Goal: Information Seeking & Learning: Understand process/instructions

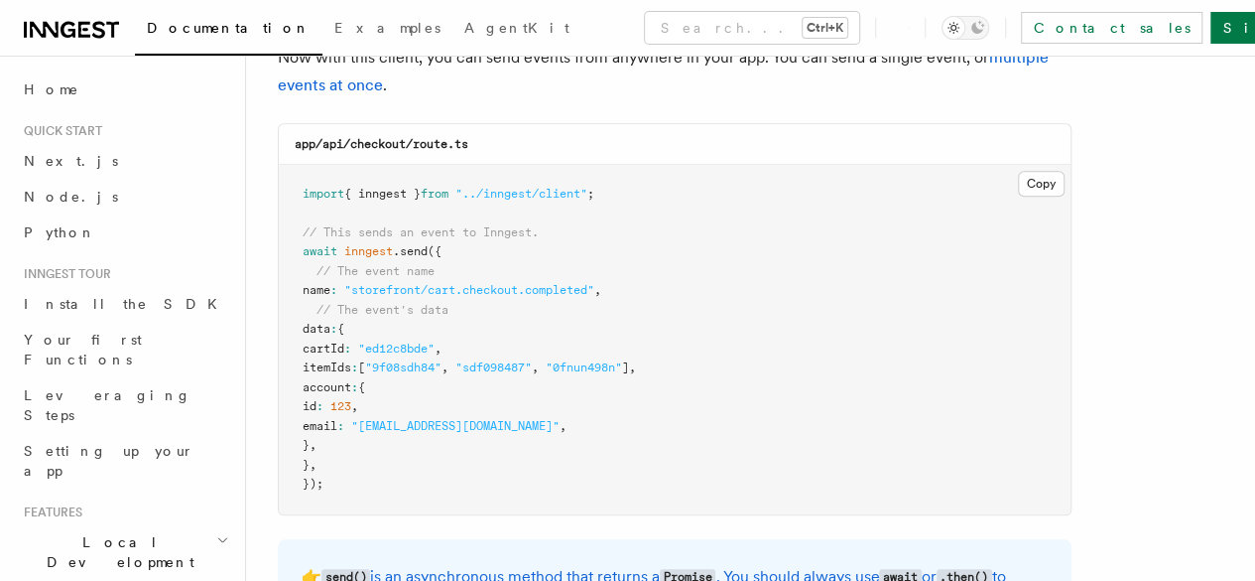
scroll to position [532, 0]
click at [420, 348] on span ""ed12c8bde"" at bounding box center [396, 347] width 76 height 14
click at [512, 279] on pre "import { inngest } from "../inngest/client" ; // This sends an event to Inngest…" at bounding box center [675, 338] width 792 height 349
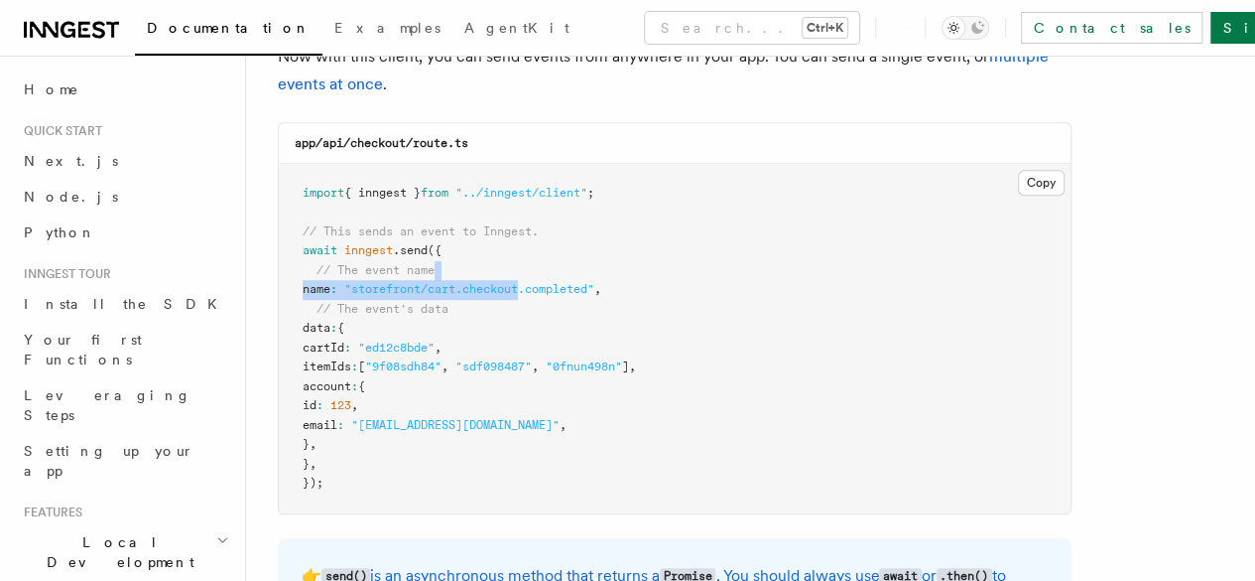
click at [512, 279] on pre "import { inngest } from "../inngest/client" ; // This sends an event to Inngest…" at bounding box center [675, 338] width 792 height 349
click at [426, 281] on pre "import { inngest } from "../inngest/client" ; // This sends an event to Inngest…" at bounding box center [675, 338] width 792 height 349
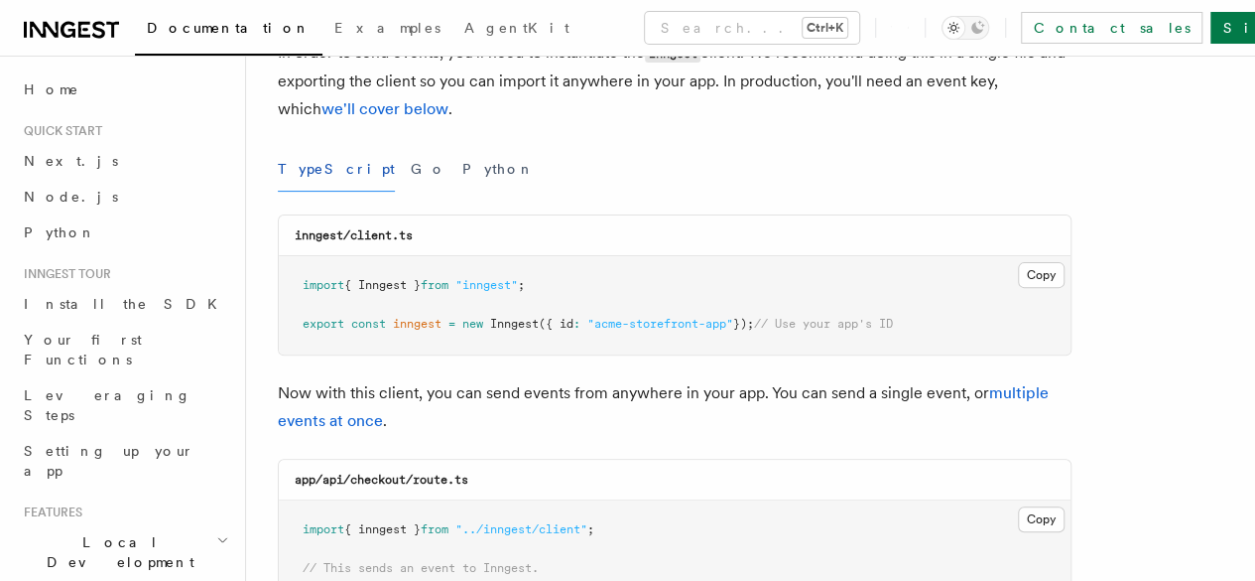
scroll to position [194, 0]
click at [113, 193] on link "Node.js" at bounding box center [124, 197] width 217 height 36
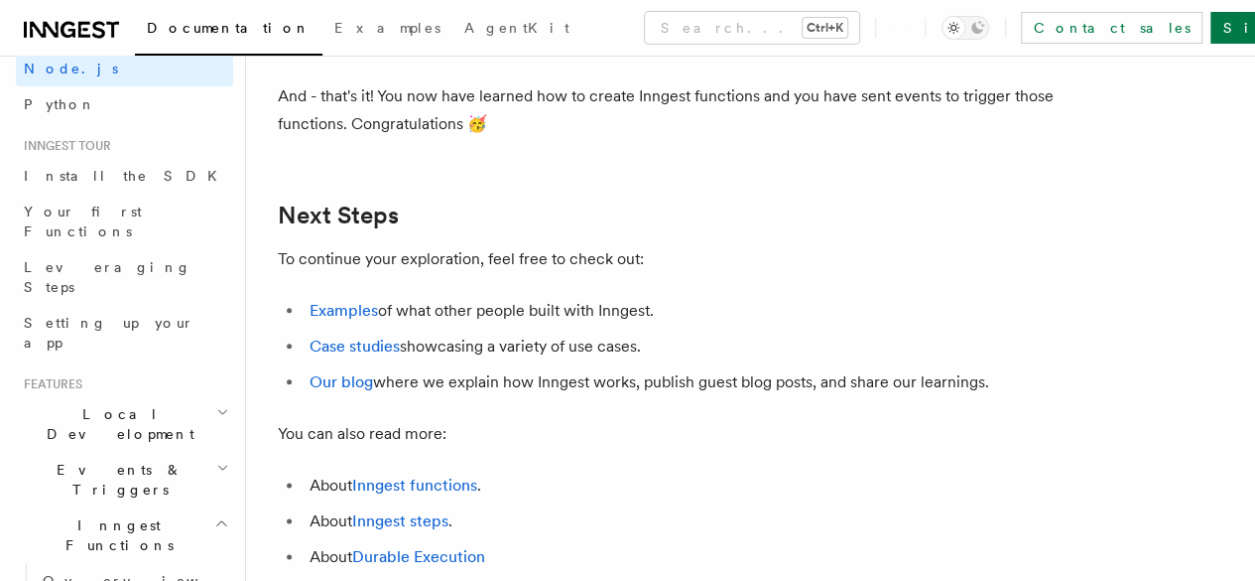
scroll to position [129, 0]
click at [180, 395] on h2 "Local Development" at bounding box center [124, 423] width 217 height 56
click at [214, 514] on icon "button" at bounding box center [221, 522] width 15 height 16
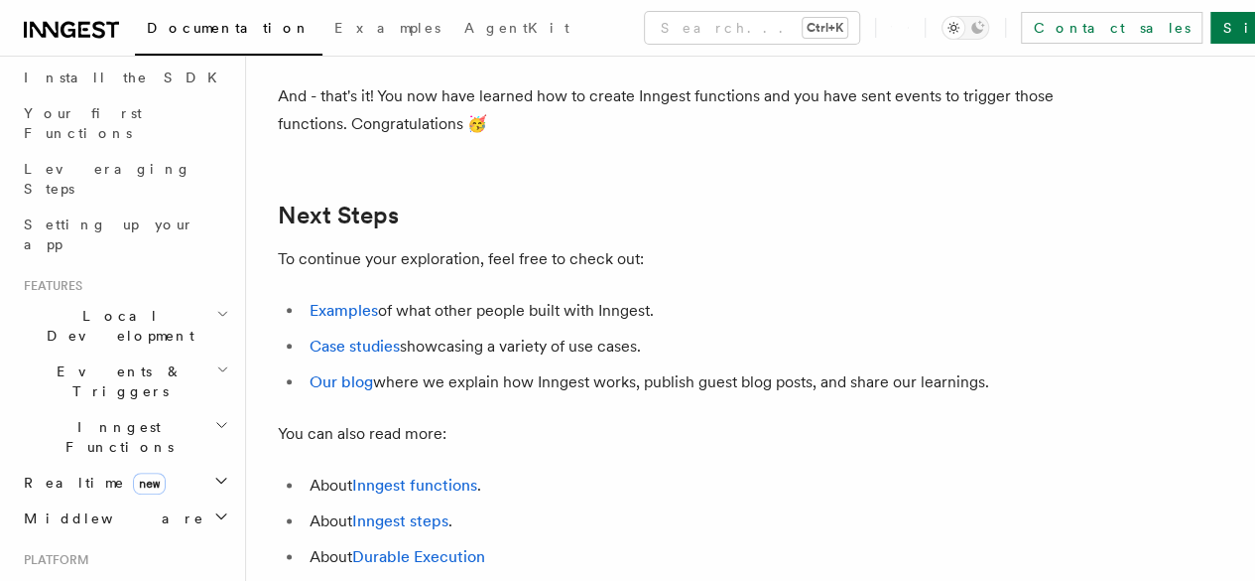
scroll to position [227, 0]
click at [197, 571] on h2 "Deployment" at bounding box center [124, 589] width 217 height 36
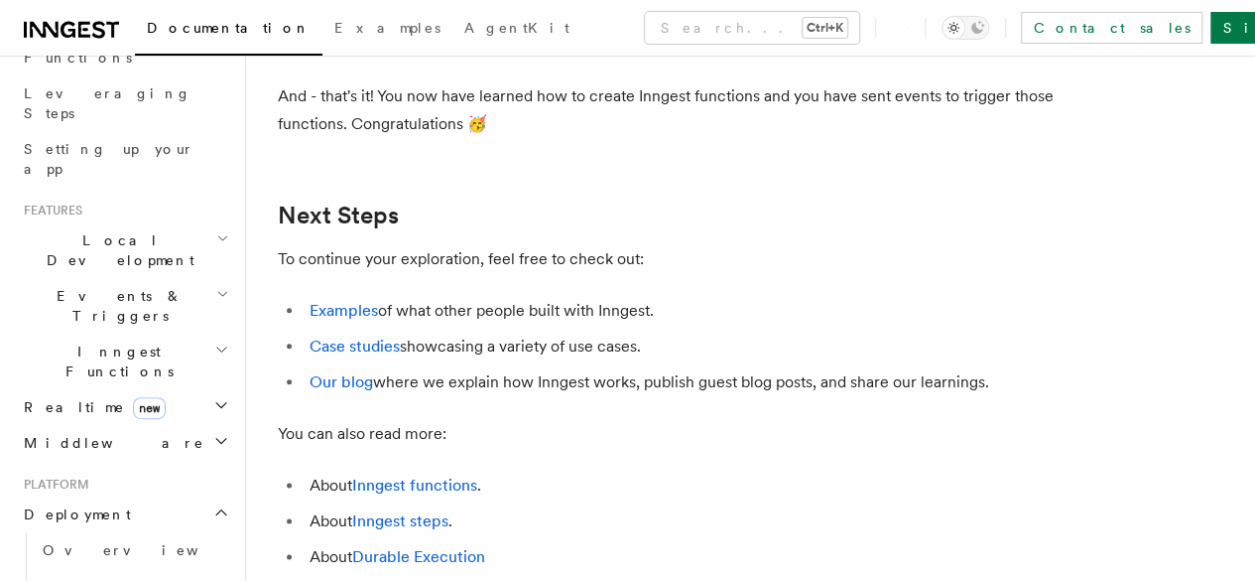
scroll to position [304, 0]
click at [127, 530] on link "Overview" at bounding box center [134, 548] width 198 height 36
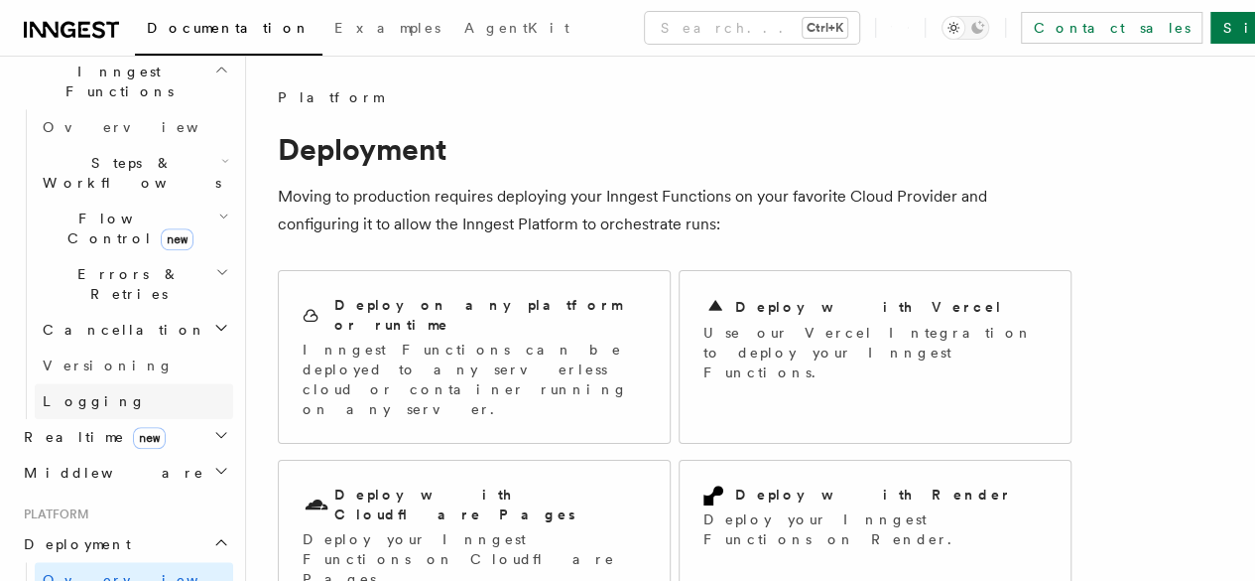
scroll to position [588, 0]
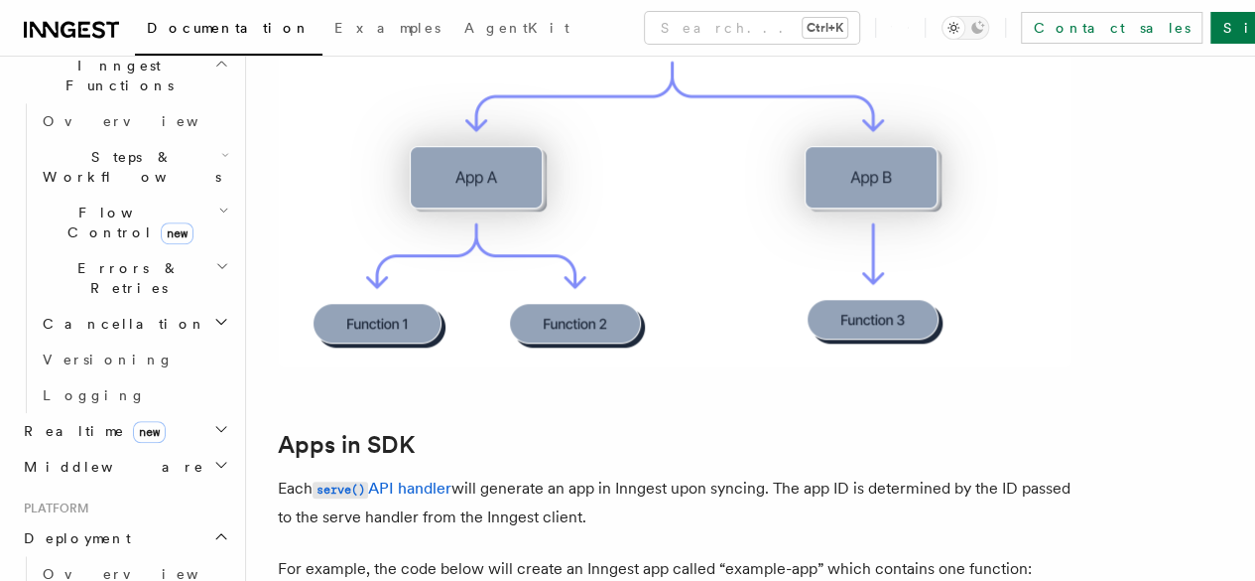
scroll to position [661, 0]
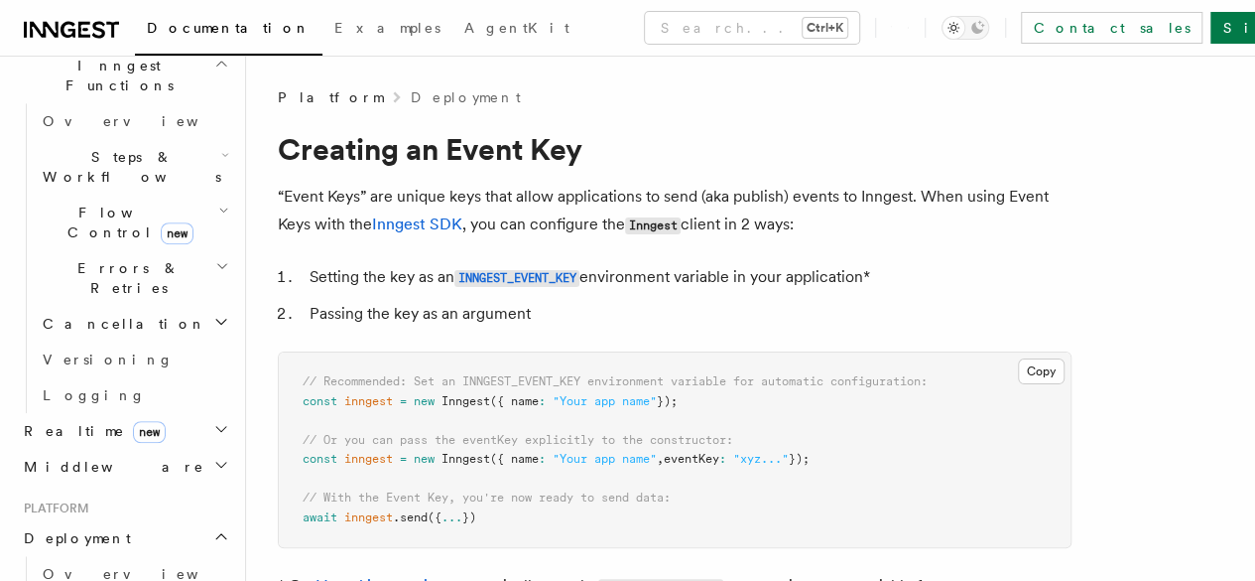
scroll to position [20, 0]
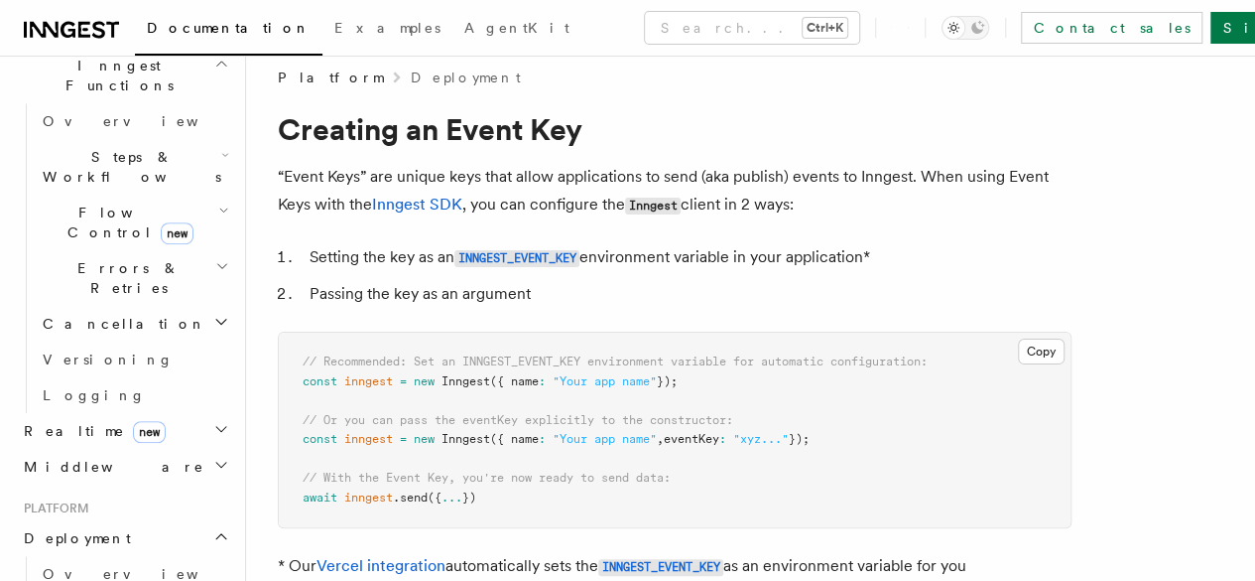
click at [538, 377] on span "({ name" at bounding box center [514, 381] width 49 height 14
click at [416, 497] on span ".send" at bounding box center [410, 497] width 35 height 14
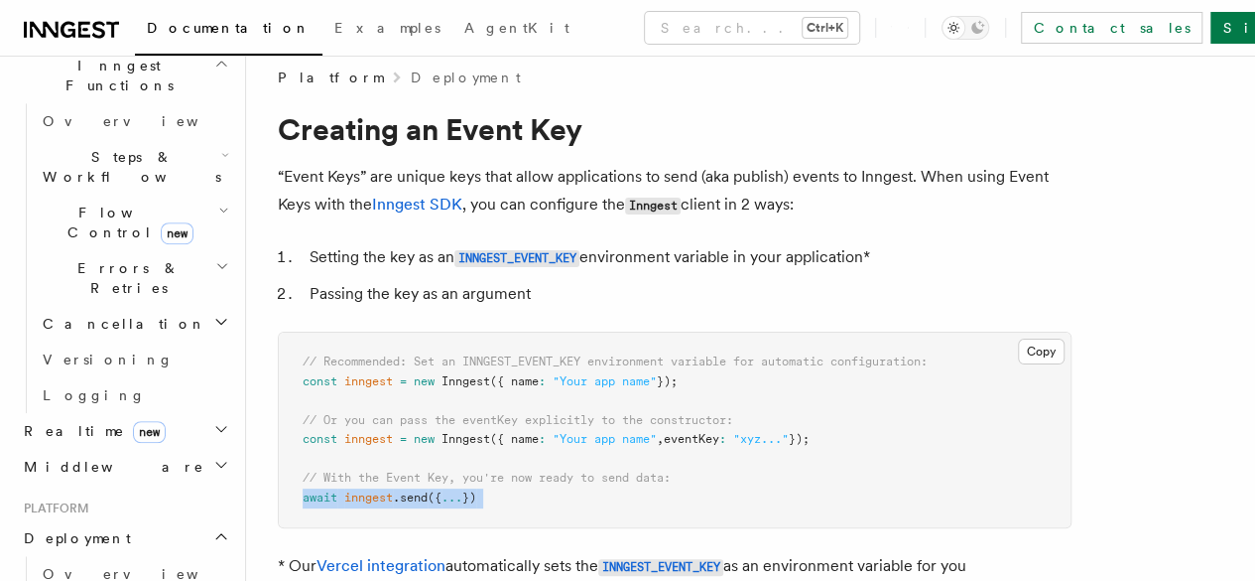
click at [416, 497] on span ".send" at bounding box center [410, 497] width 35 height 14
click at [513, 435] on span "({ name" at bounding box center [514, 439] width 49 height 14
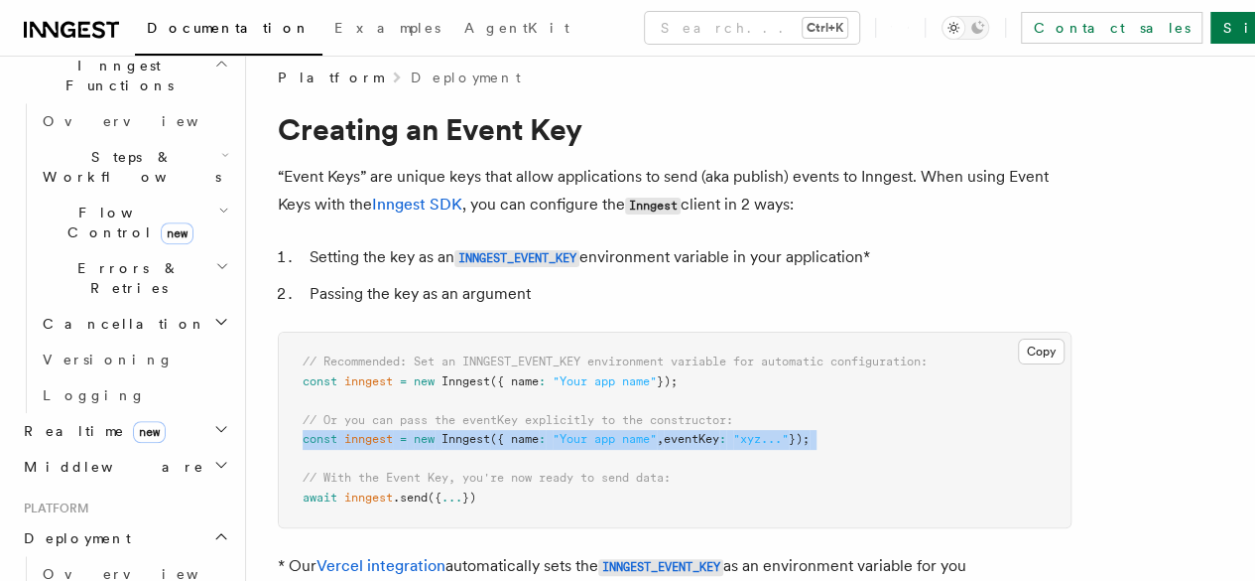
click at [513, 435] on span "({ name" at bounding box center [514, 439] width 49 height 14
click at [592, 438] on span ""Your app name"" at bounding box center [605, 439] width 104 height 14
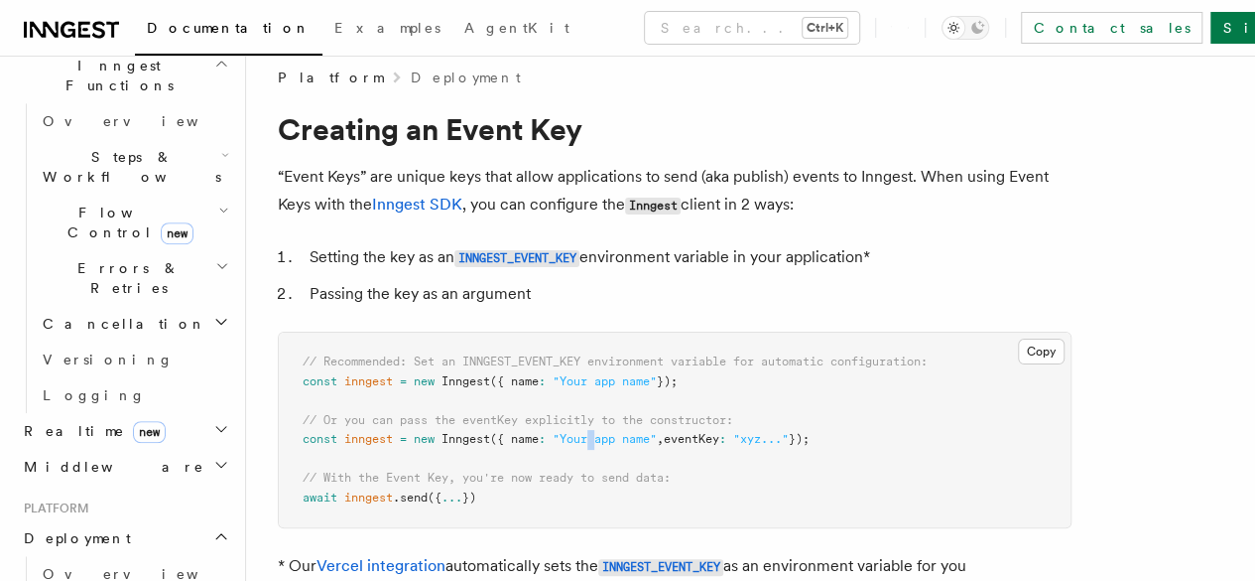
click at [592, 438] on span ""Your app name"" at bounding box center [605, 439] width 104 height 14
click at [626, 444] on span ""Your app name"" at bounding box center [605, 439] width 104 height 14
click at [587, 441] on span ""Your app name"" at bounding box center [605, 439] width 104 height 14
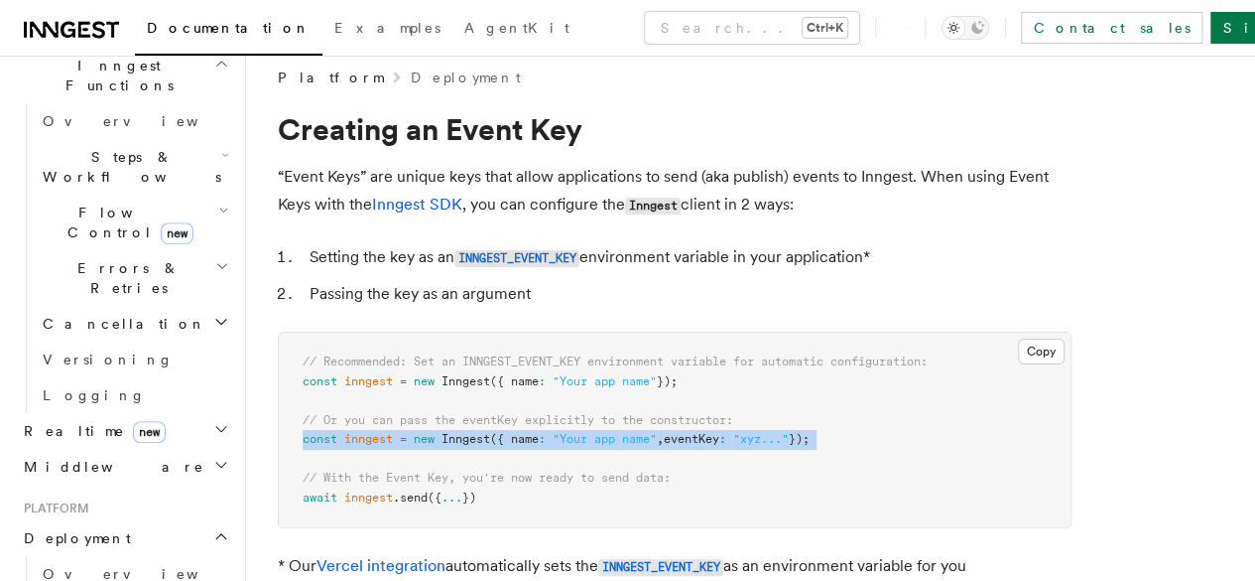
click at [587, 441] on span ""Your app name"" at bounding box center [605, 439] width 104 height 14
click at [700, 440] on span "eventKey" at bounding box center [692, 439] width 56 height 14
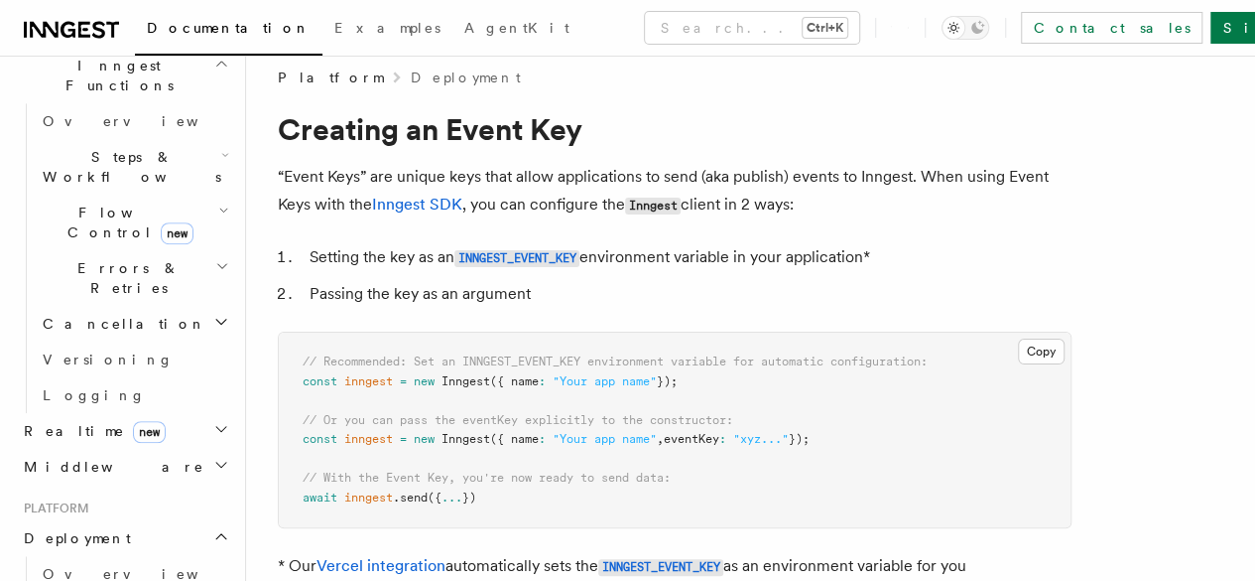
click at [726, 443] on span ":" at bounding box center [723, 439] width 7 height 14
drag, startPoint x: 745, startPoint y: 443, endPoint x: 679, endPoint y: 442, distance: 66.5
click at [679, 442] on span "const inngest = new Inngest ({ name : "Your app name" , eventKey : "xyz..." });" at bounding box center [556, 439] width 507 height 14
copy span "eventKey :"
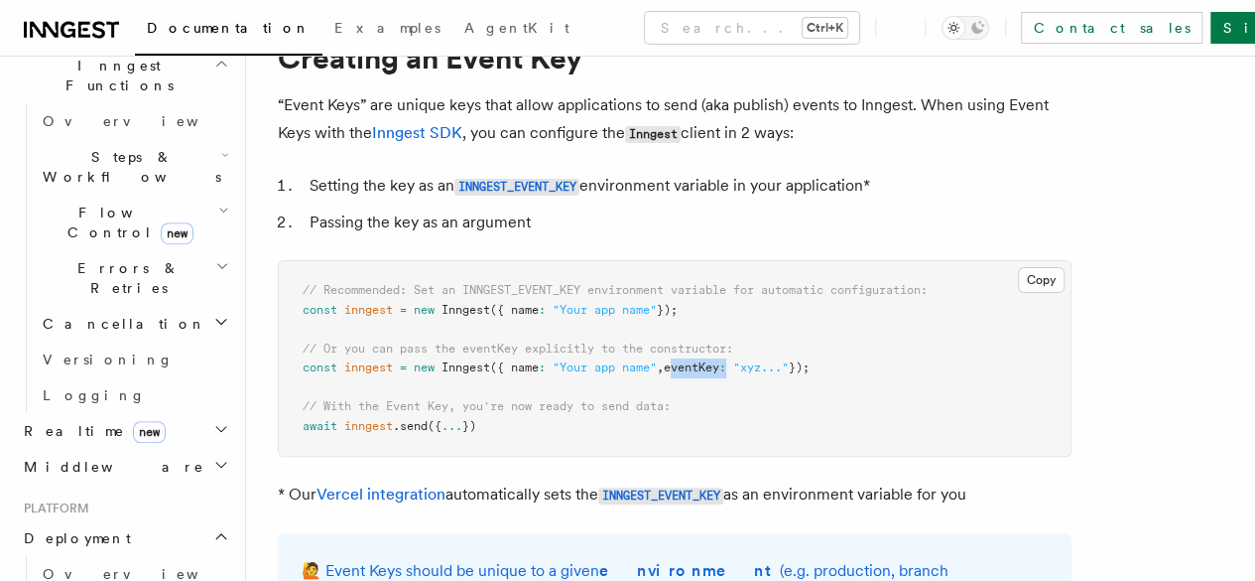
scroll to position [0, 0]
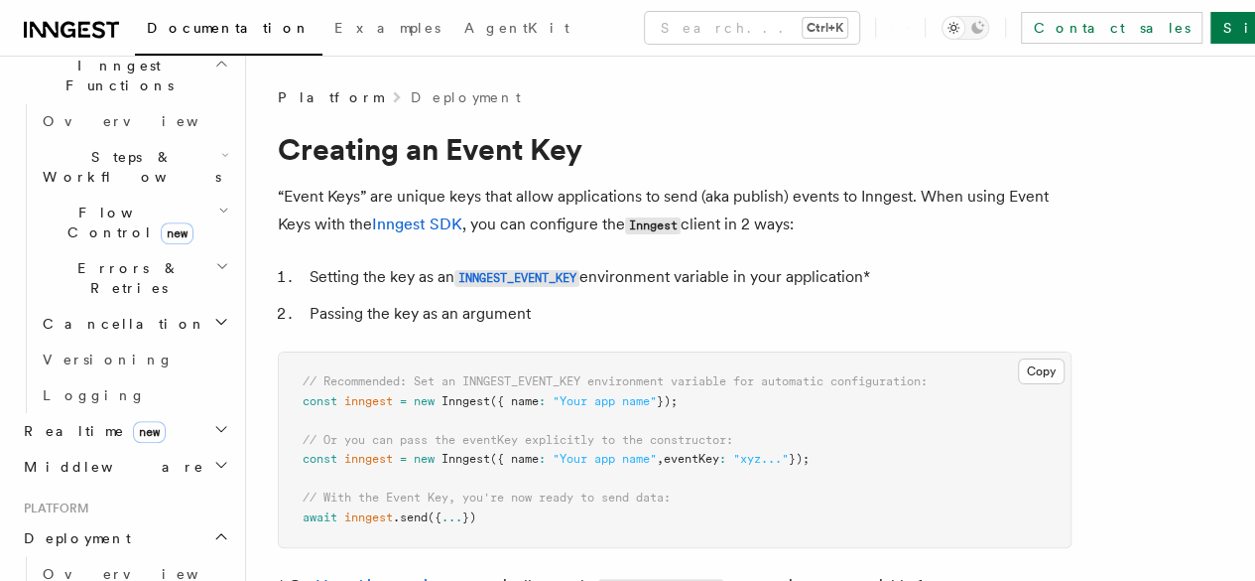
click at [630, 280] on li "Setting the key as an INNGEST_EVENT_KEY environment variable in your applicatio…" at bounding box center [688, 277] width 768 height 29
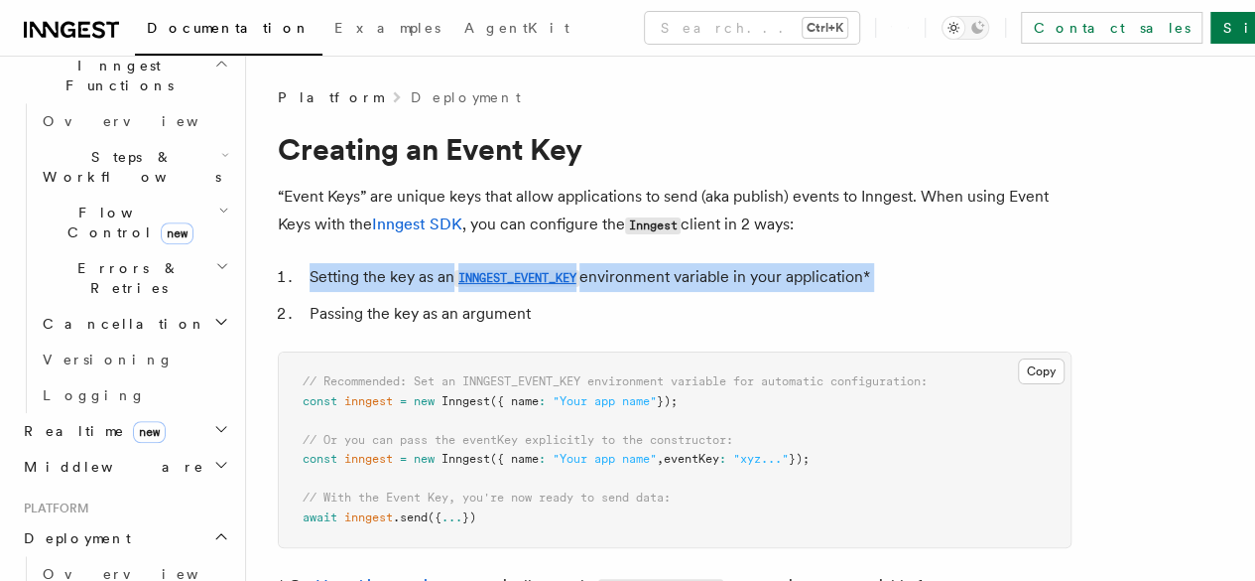
click at [630, 280] on li "Setting the key as an INNGEST_EVENT_KEY environment variable in your applicatio…" at bounding box center [688, 277] width 768 height 29
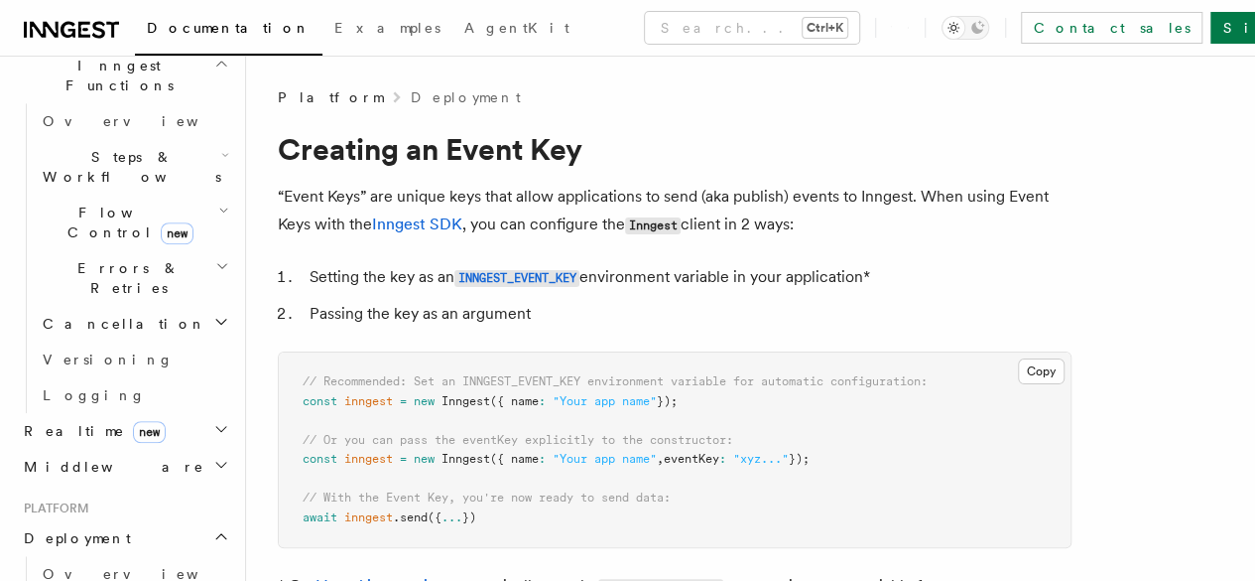
click at [489, 323] on li "Passing the key as an argument" at bounding box center [688, 314] width 768 height 28
click at [454, 323] on li "Passing the key as an argument" at bounding box center [688, 314] width 768 height 28
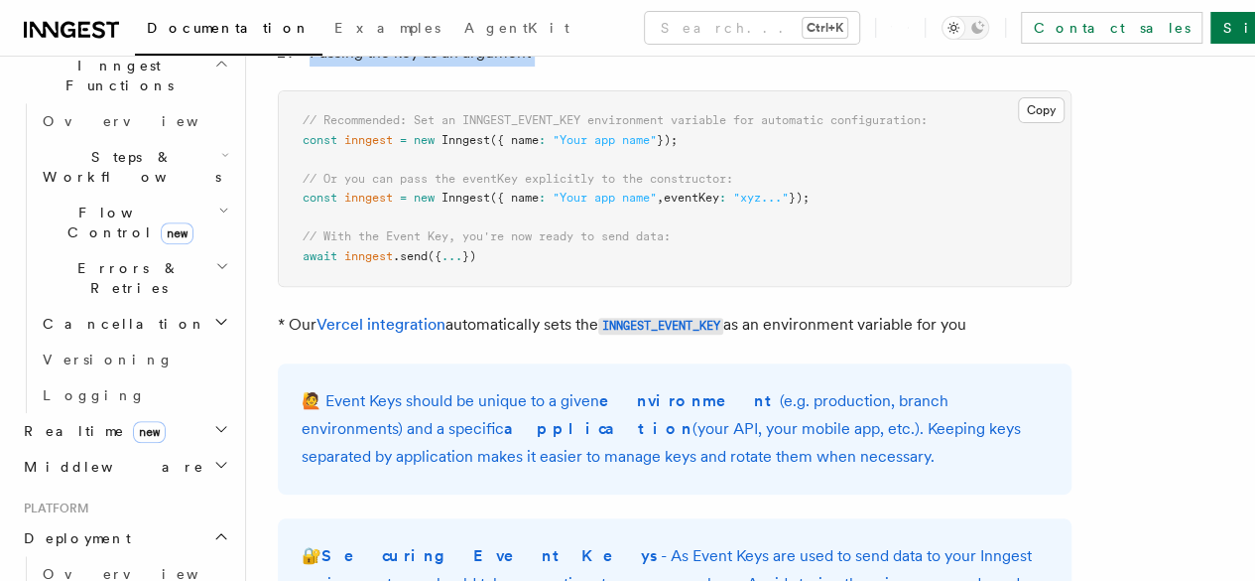
scroll to position [262, 0]
click at [568, 328] on p "* Our Vercel integration automatically sets the INNGEST_EVENT_KEY as an environ…" at bounding box center [675, 324] width 794 height 29
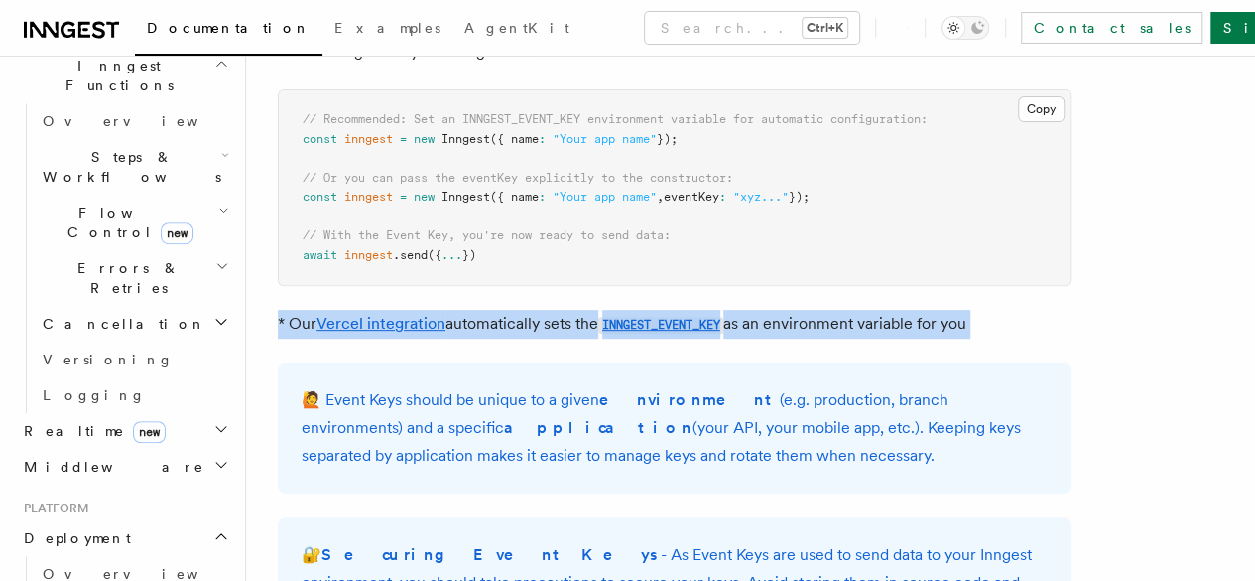
click at [568, 328] on p "* Our Vercel integration automatically sets the INNGEST_EVENT_KEY as an environ…" at bounding box center [675, 324] width 794 height 29
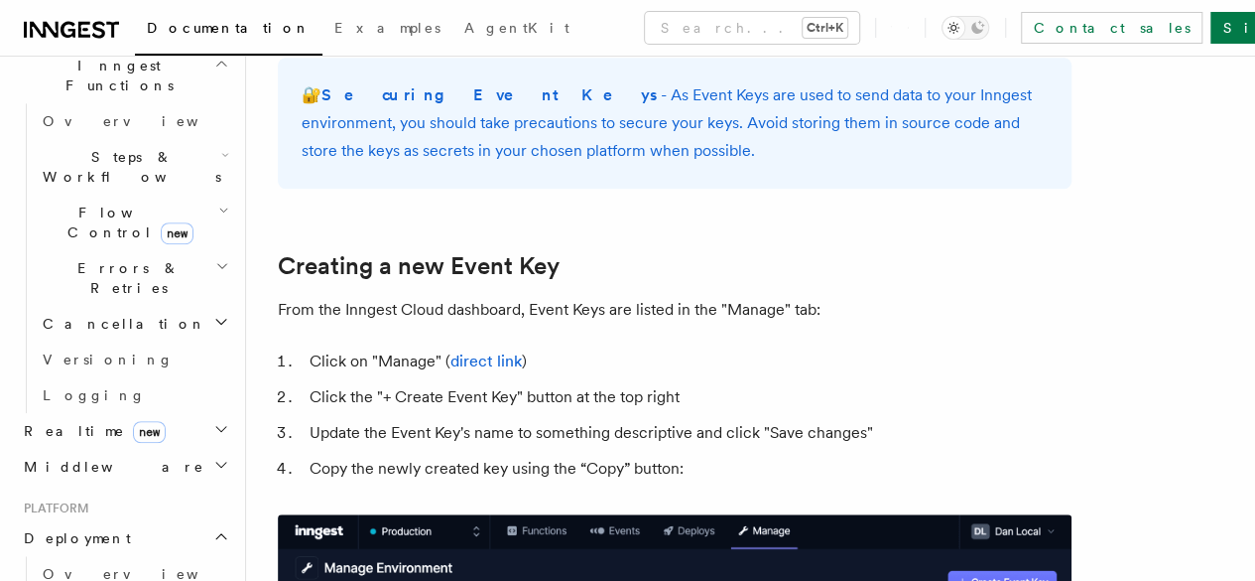
scroll to position [732, 0]
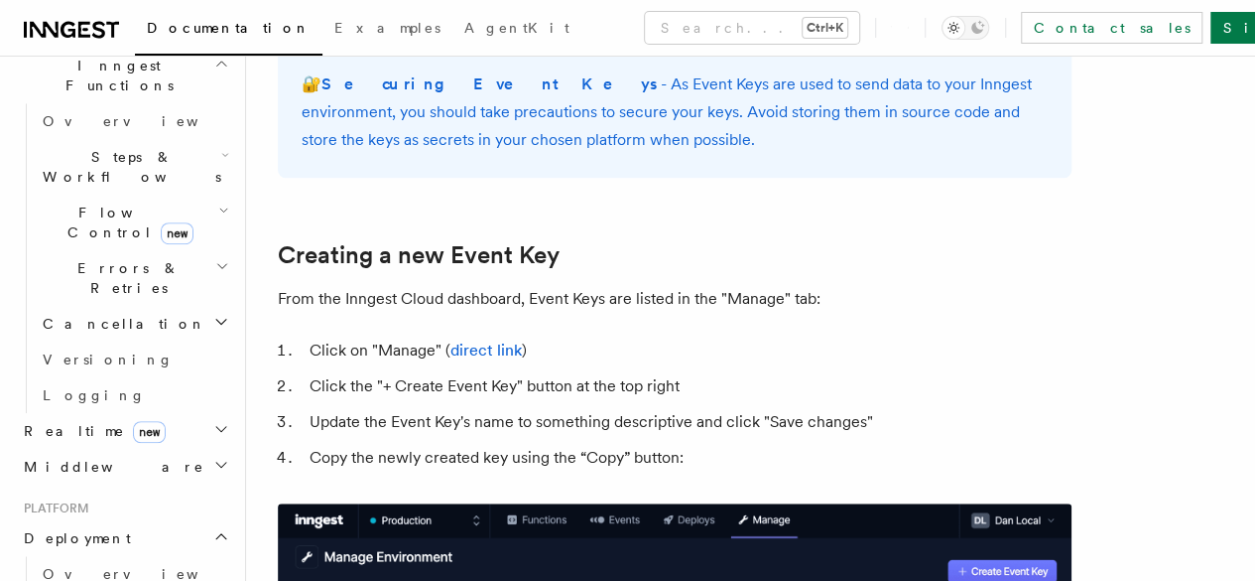
click at [408, 350] on li "Click on "Manage" ( direct link )" at bounding box center [688, 350] width 768 height 28
click at [382, 350] on li "Click on "Manage" ( direct link )" at bounding box center [688, 350] width 768 height 28
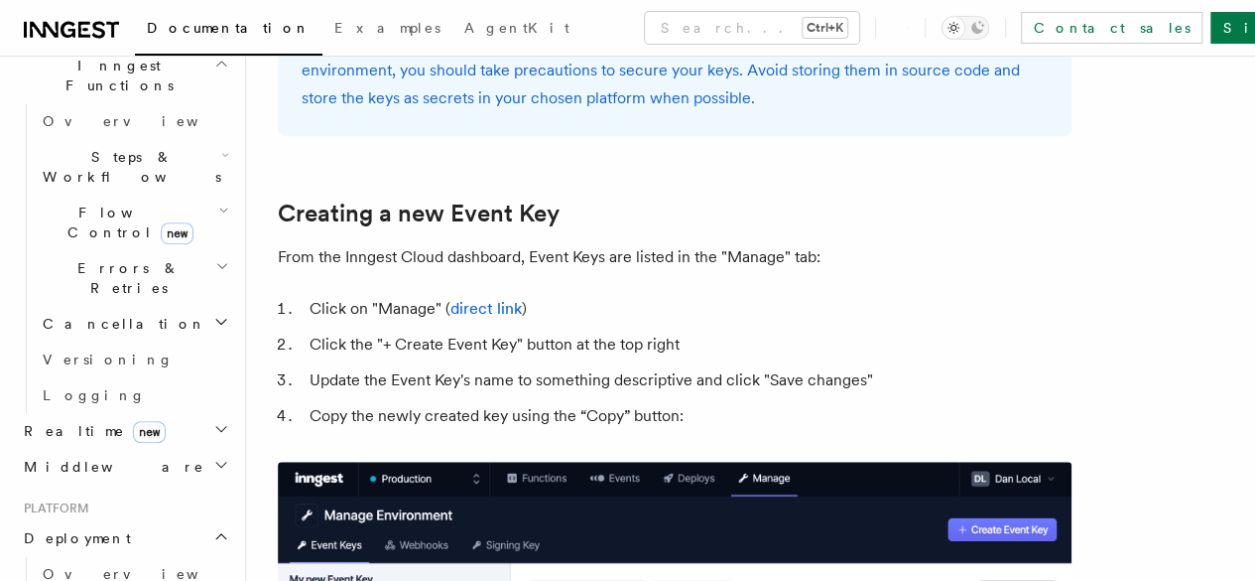
scroll to position [776, 0]
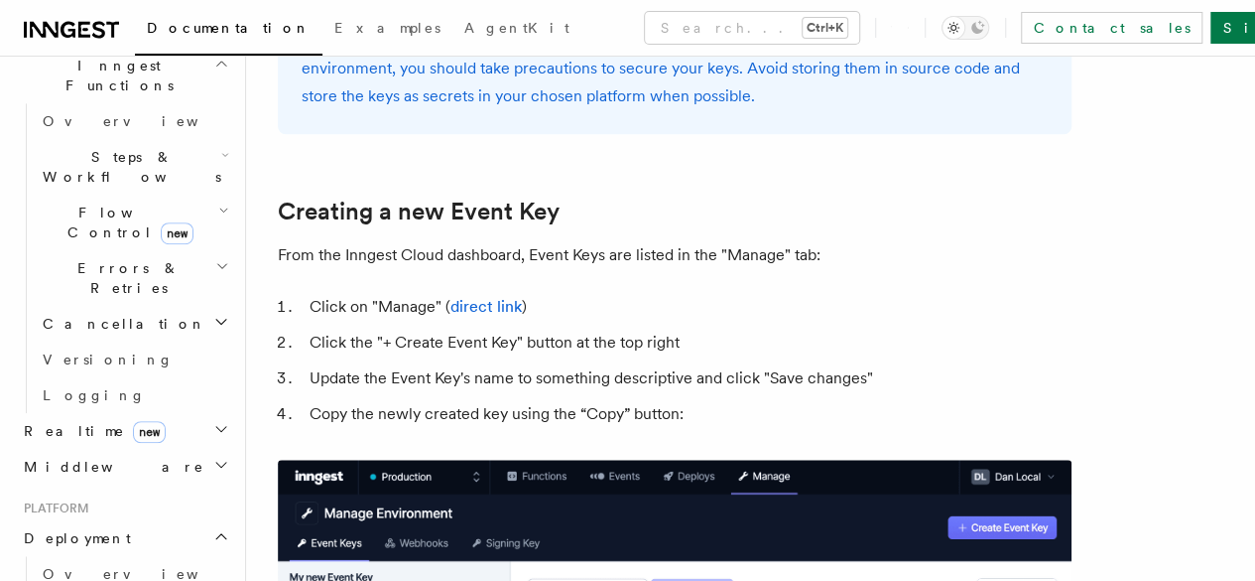
click at [430, 341] on li "Click the "+ Create Event Key" button at the top right" at bounding box center [688, 343] width 768 height 28
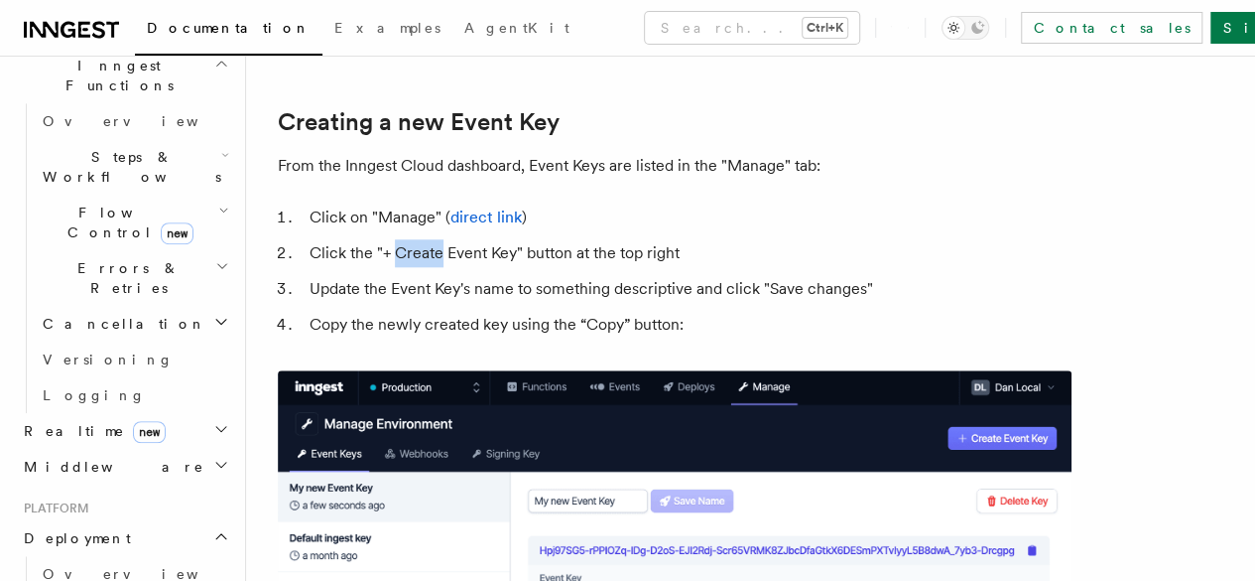
scroll to position [869, 0]
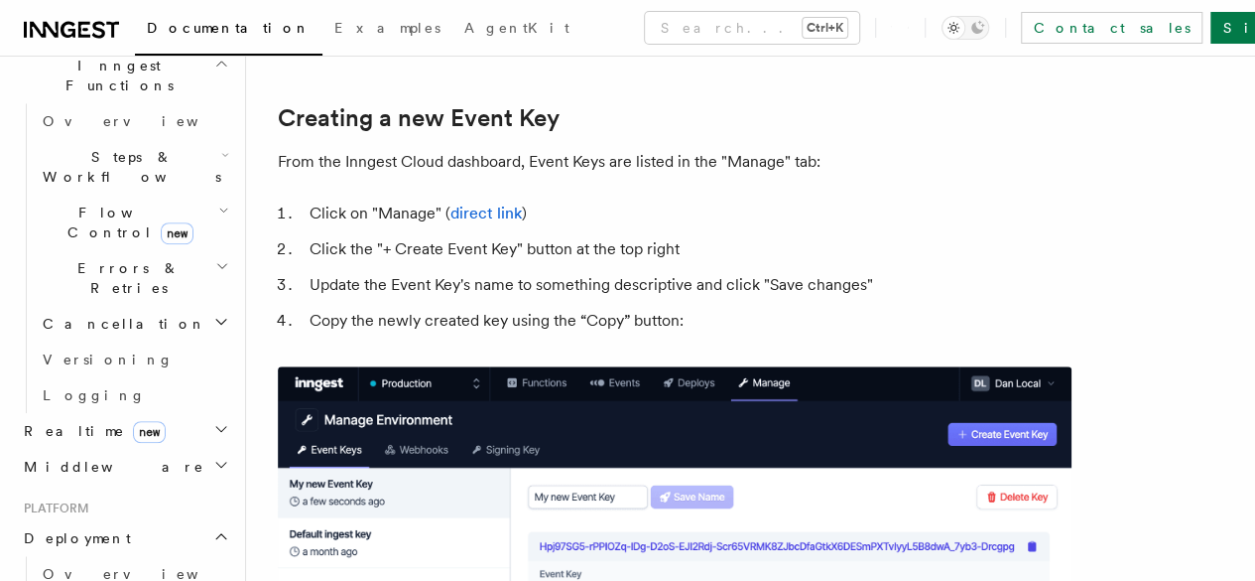
click at [429, 282] on li "Update the Event Key's name to something descriptive and click "Save changes"" at bounding box center [688, 285] width 768 height 28
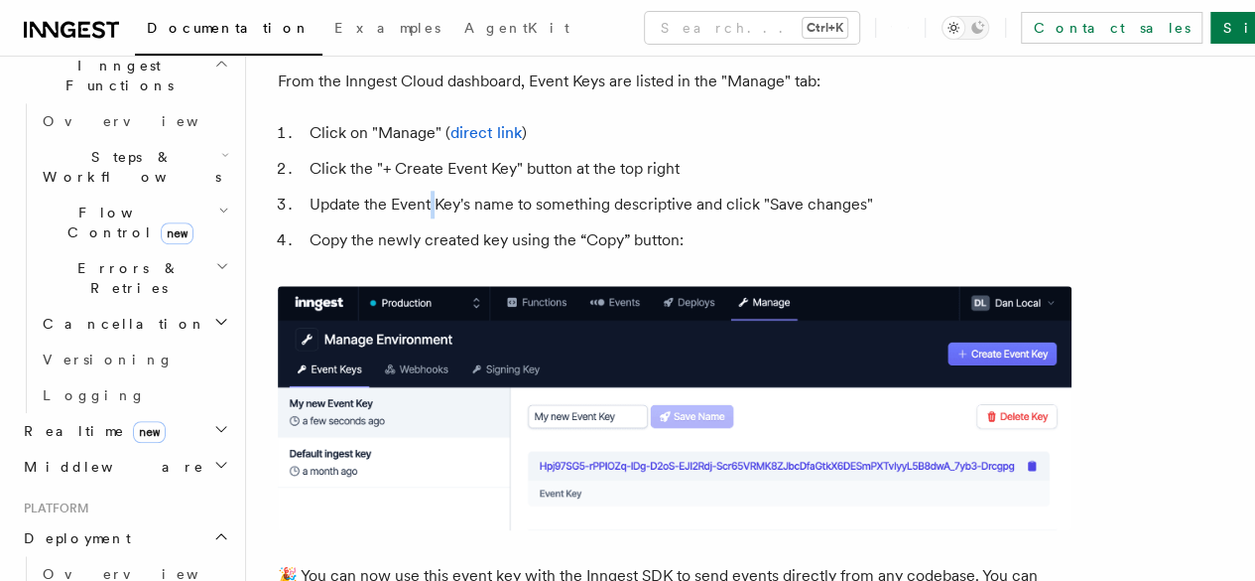
scroll to position [963, 0]
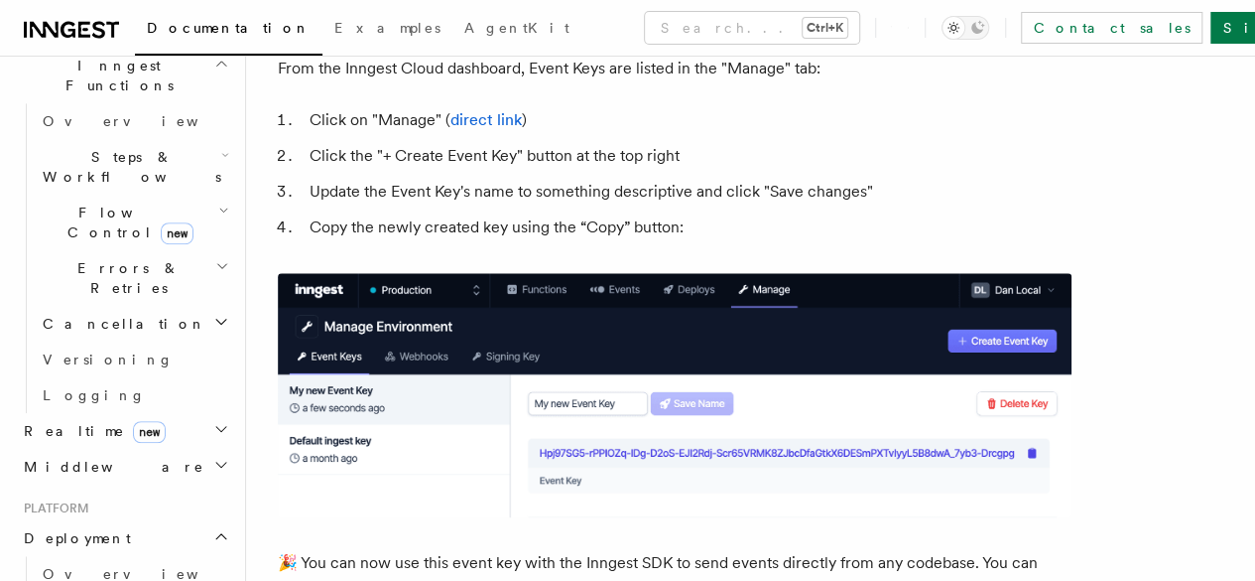
click at [472, 224] on li "Copy the newly created key using the “Copy” button:" at bounding box center [688, 227] width 768 height 28
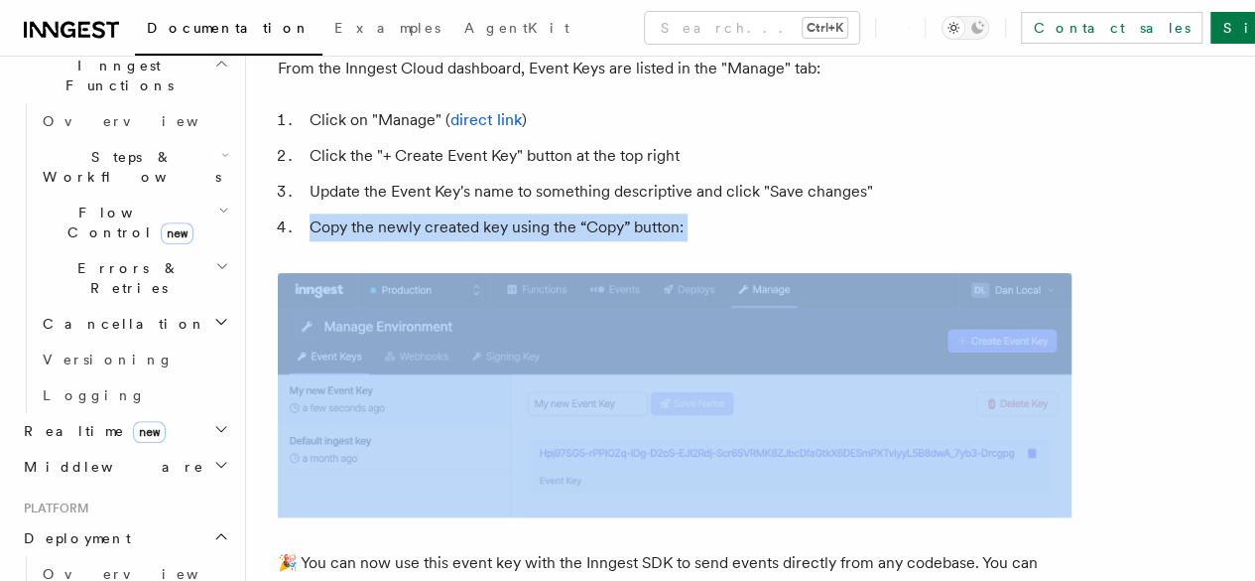
click at [472, 224] on li "Copy the newly created key using the “Copy” button:" at bounding box center [688, 227] width 768 height 28
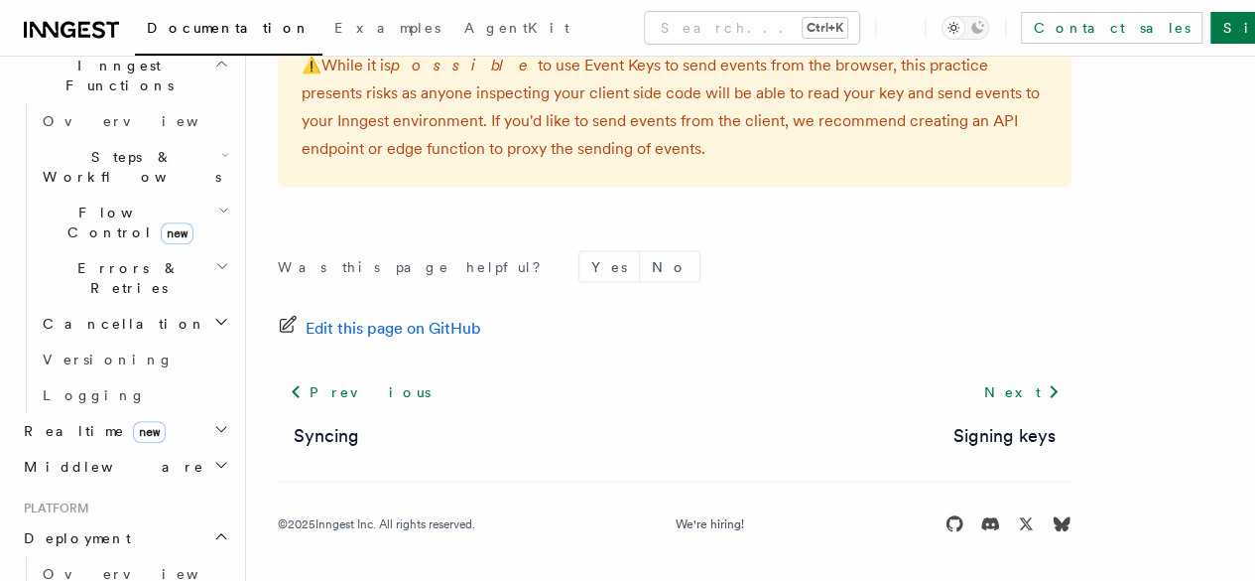
scroll to position [689, 0]
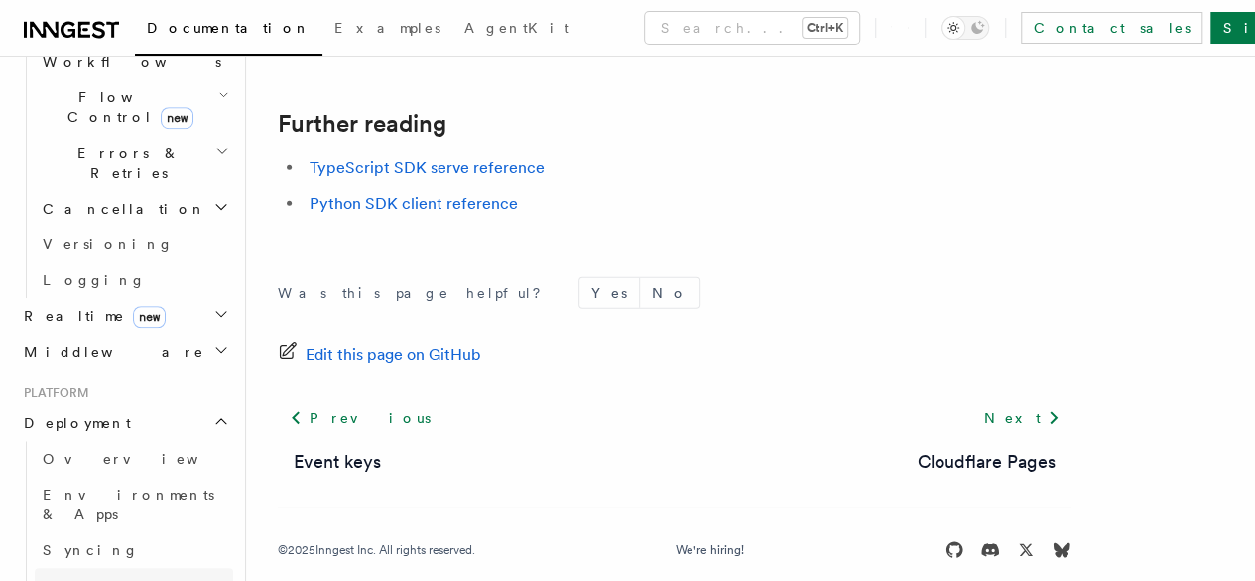
scroll to position [698, 0]
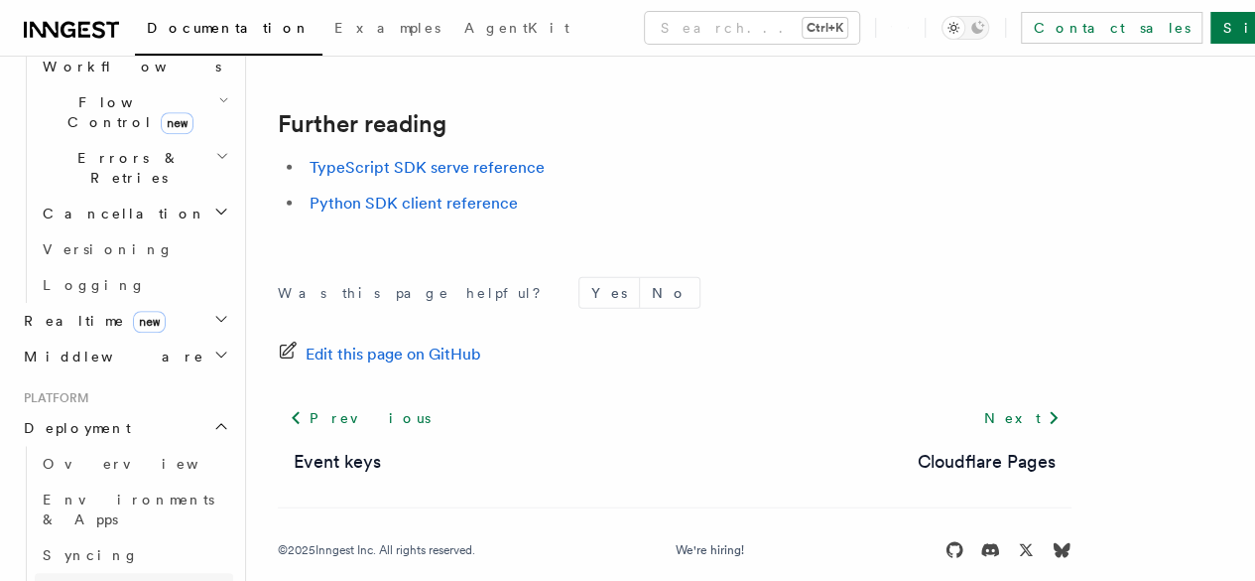
click at [110, 573] on link "Event keys" at bounding box center [134, 591] width 198 height 36
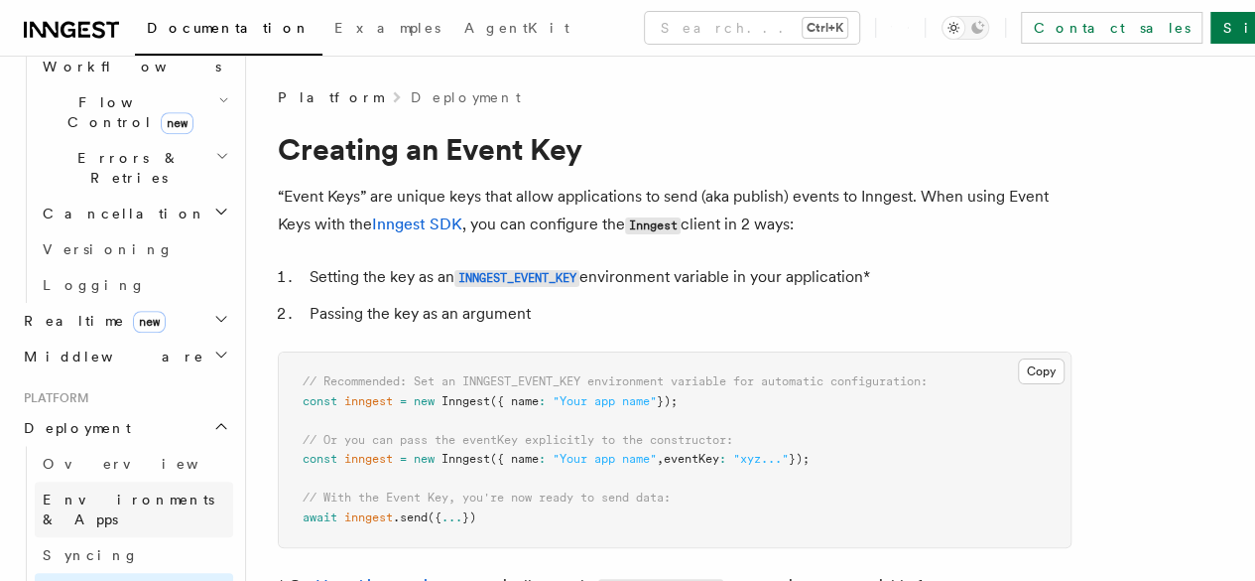
click at [160, 491] on span "Environments & Apps" at bounding box center [129, 509] width 172 height 36
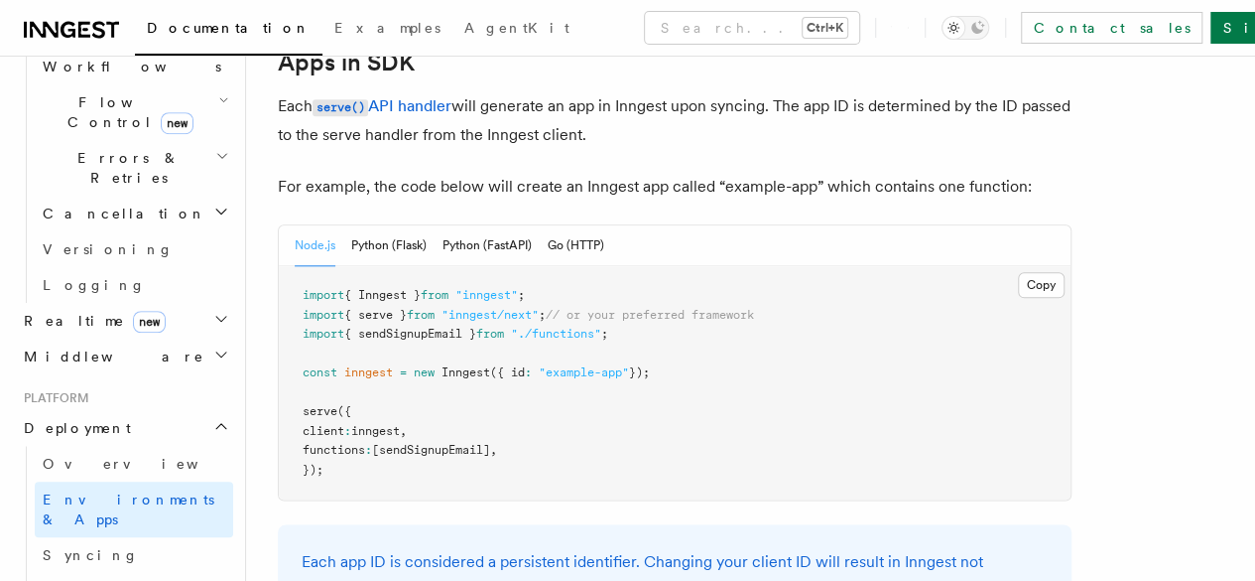
scroll to position [1046, 0]
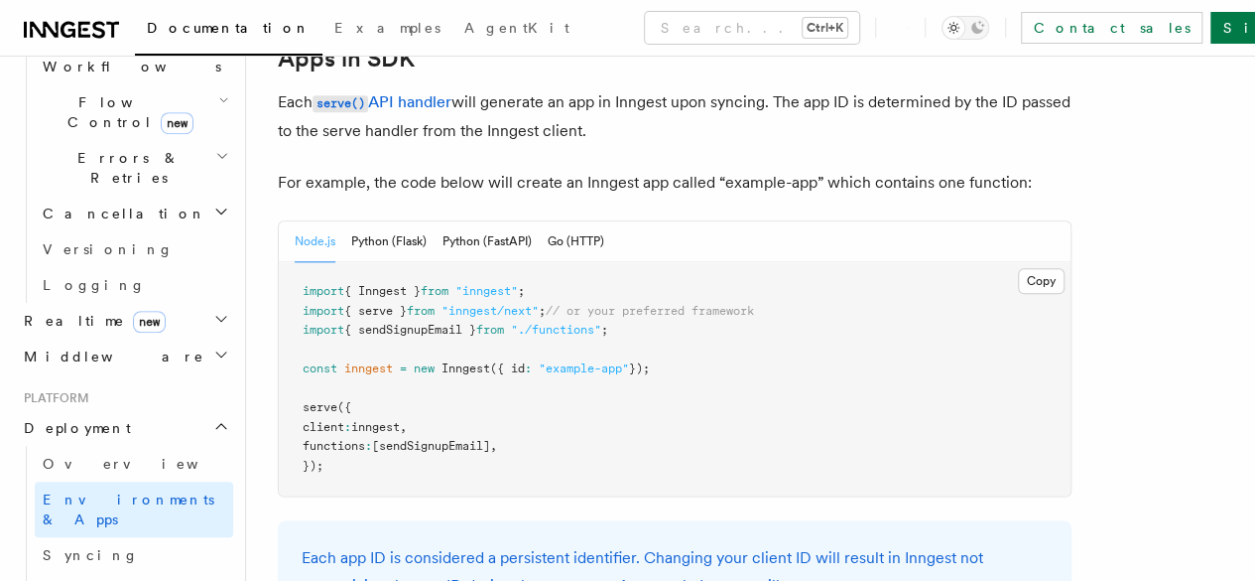
click at [433, 361] on span "new" at bounding box center [424, 368] width 21 height 14
click at [131, 573] on link "Event keys" at bounding box center [134, 591] width 198 height 36
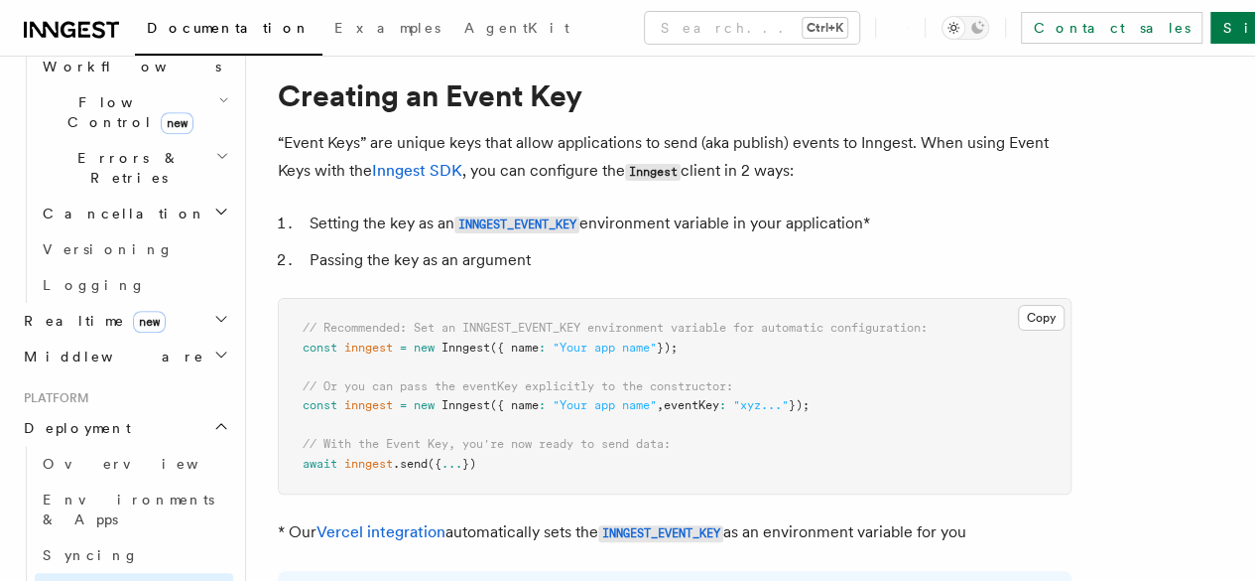
scroll to position [59, 0]
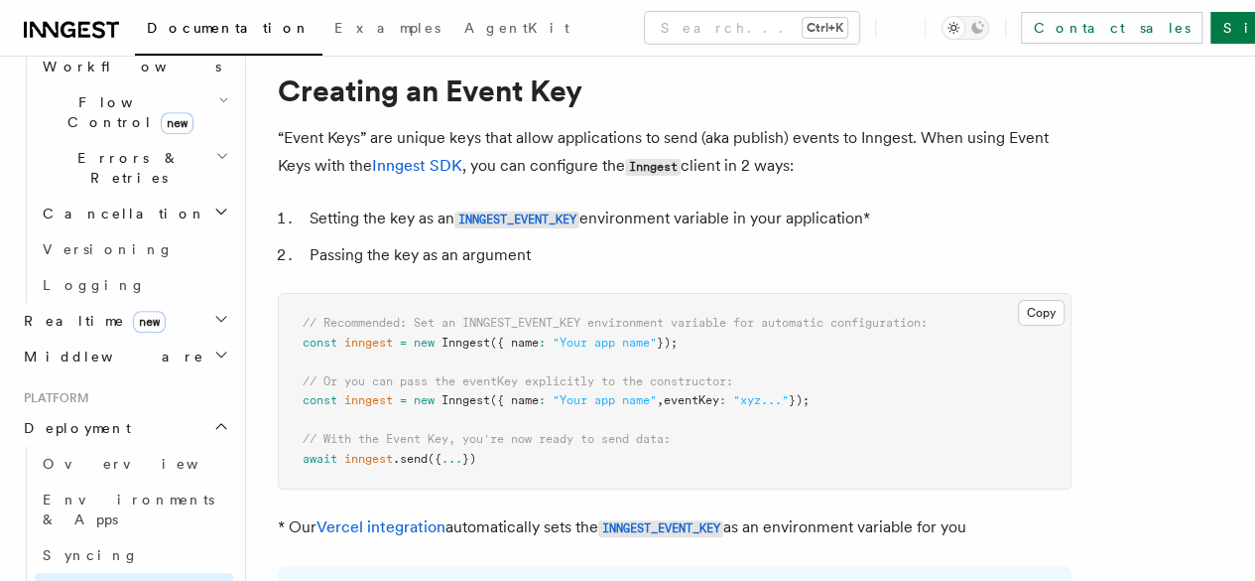
click at [480, 398] on span "Inngest" at bounding box center [466, 400] width 49 height 14
click at [720, 400] on span "eventKey" at bounding box center [692, 400] width 56 height 14
click at [733, 400] on span at bounding box center [729, 400] width 7 height 14
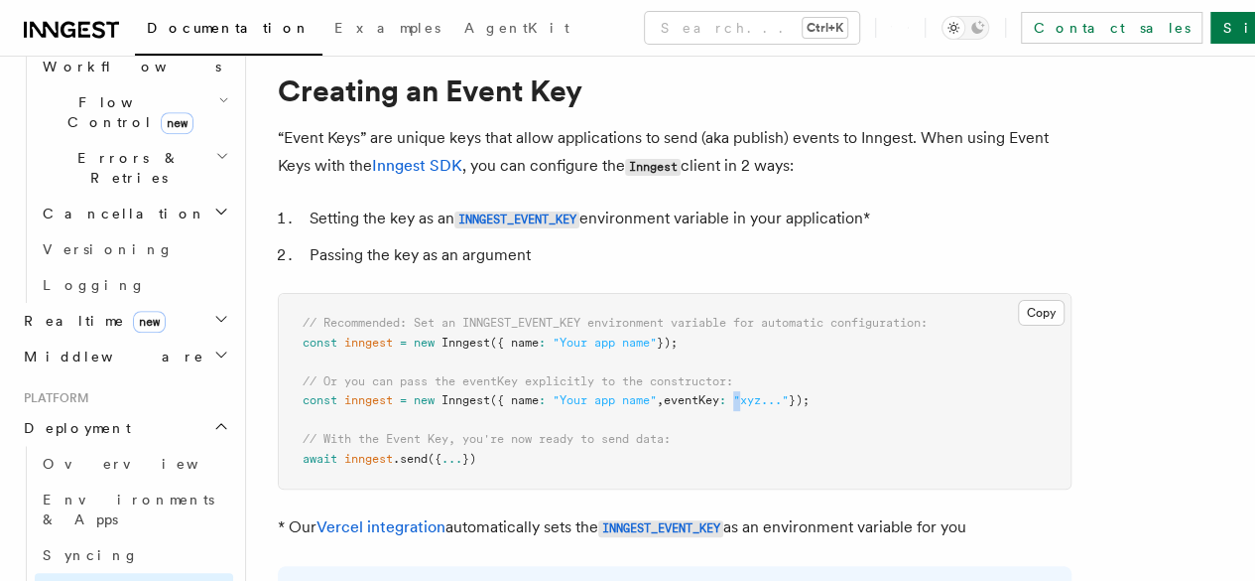
click at [733, 400] on span at bounding box center [729, 400] width 7 height 14
click at [498, 383] on span "// Or you can pass the eventKey explicitly to the constructor:" at bounding box center [518, 381] width 431 height 14
click at [506, 319] on span "// Recommended: Set an INNGEST_EVENT_KEY environment variable for automatic con…" at bounding box center [615, 323] width 625 height 14
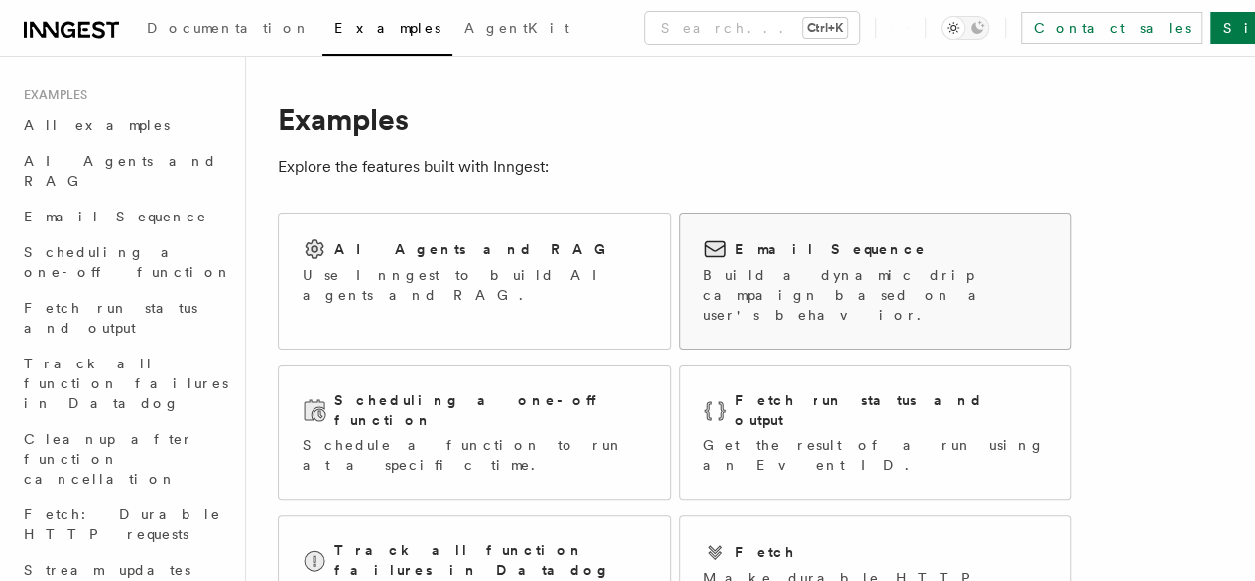
scroll to position [12, 0]
click at [730, 272] on p "Build a dynamic drip campaign based on a user's behavior." at bounding box center [875, 293] width 343 height 60
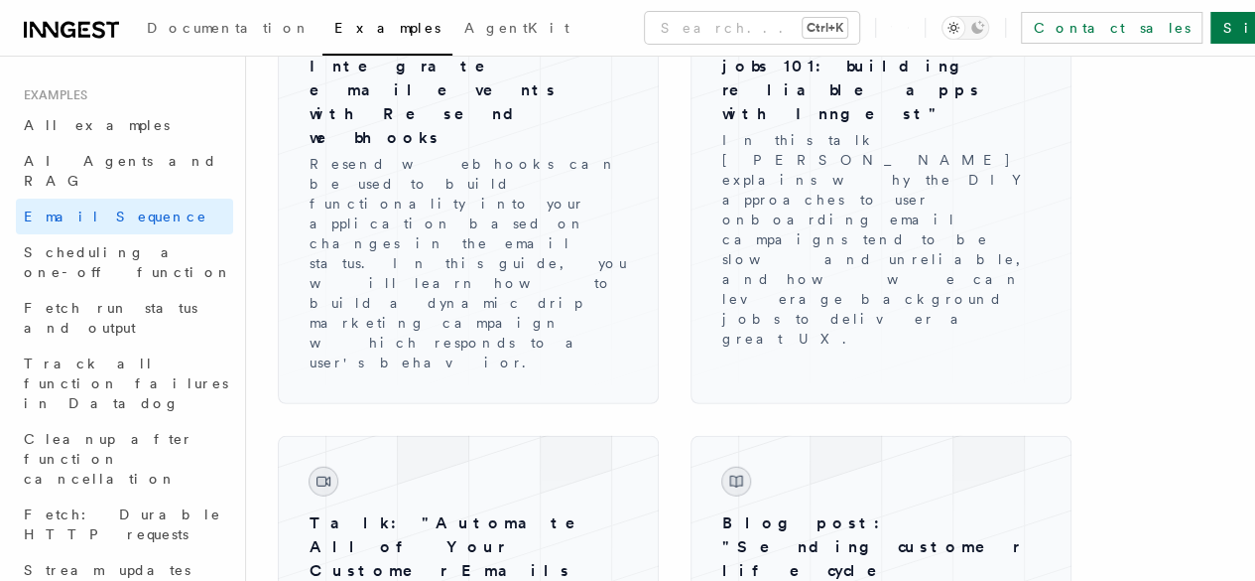
scroll to position [2468, 0]
